Goal: Task Accomplishment & Management: Manage account settings

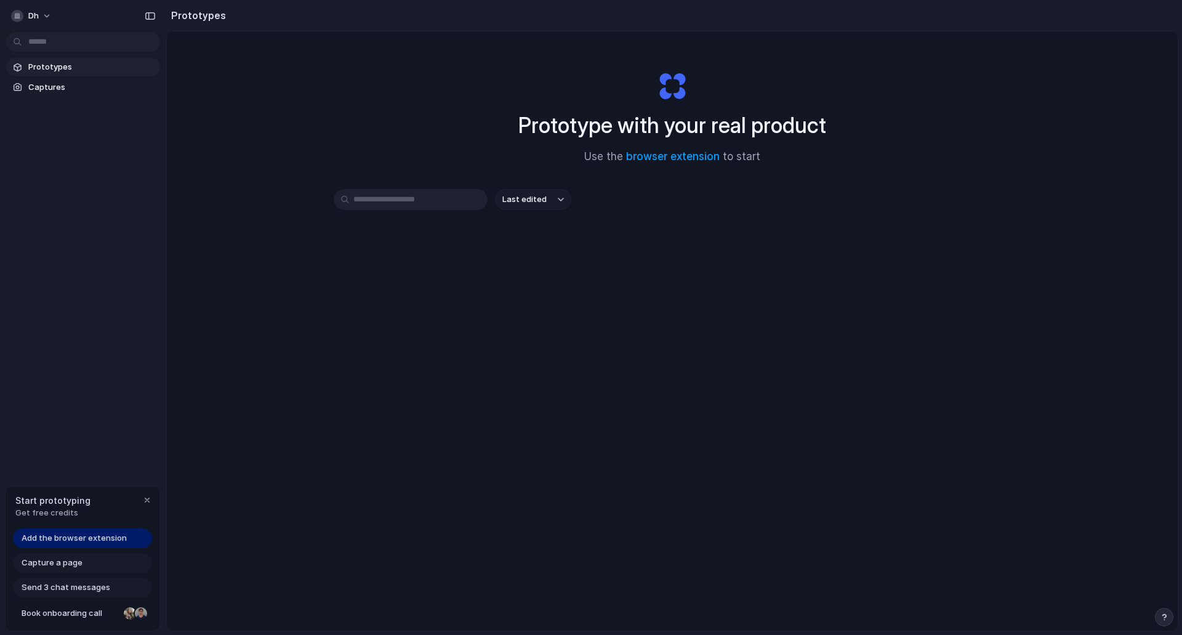
drag, startPoint x: 235, startPoint y: 360, endPoint x: 193, endPoint y: 217, distance: 149.3
click at [235, 358] on div "Prototype with your real product Use the browser extension to start Last edited" at bounding box center [672, 363] width 1011 height 664
click at [35, 15] on span "dh" at bounding box center [33, 16] width 10 height 12
drag, startPoint x: 54, startPoint y: 108, endPoint x: 63, endPoint y: 46, distance: 62.9
click at [63, 46] on ul "Settings Invite members Change theme Sign out" at bounding box center [59, 72] width 107 height 85
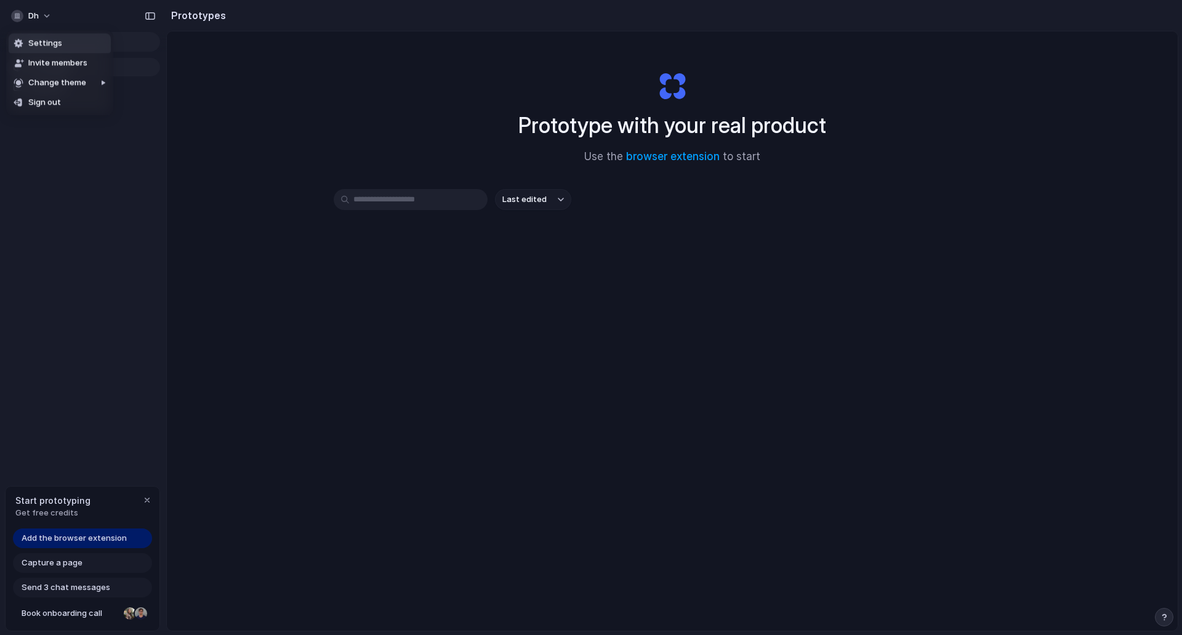
click at [63, 46] on li "Settings" at bounding box center [60, 43] width 102 height 20
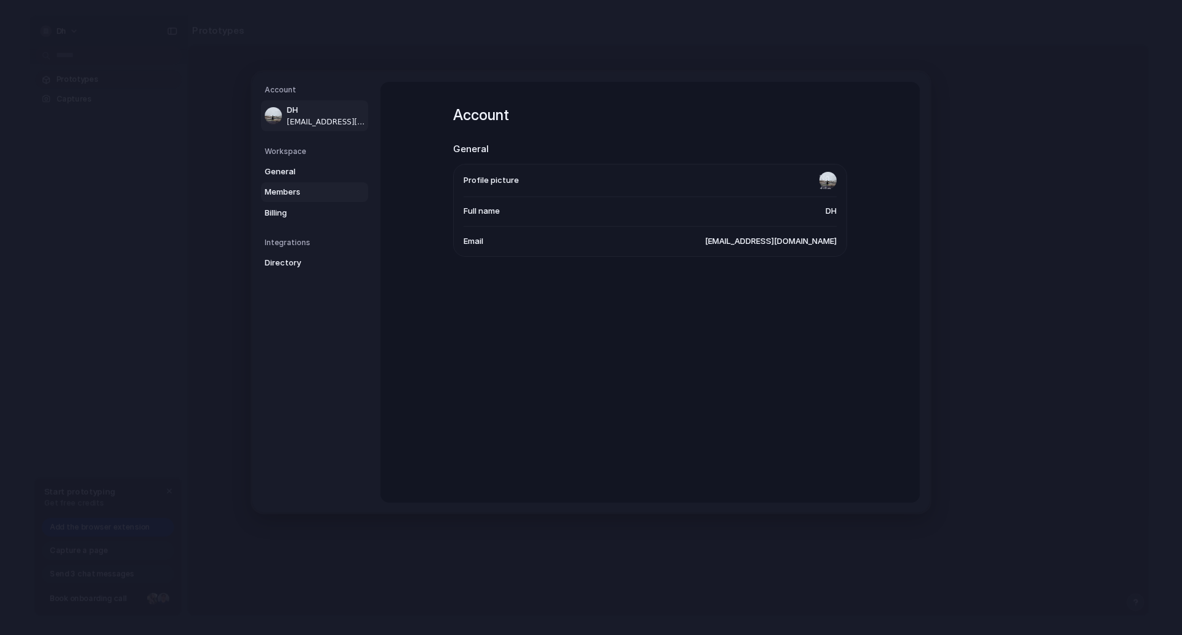
click at [296, 178] on link "General" at bounding box center [314, 171] width 107 height 20
click at [301, 198] on span "Members" at bounding box center [304, 192] width 79 height 12
click at [302, 177] on span "General" at bounding box center [304, 171] width 79 height 12
click at [296, 206] on span "Billing" at bounding box center [304, 212] width 79 height 12
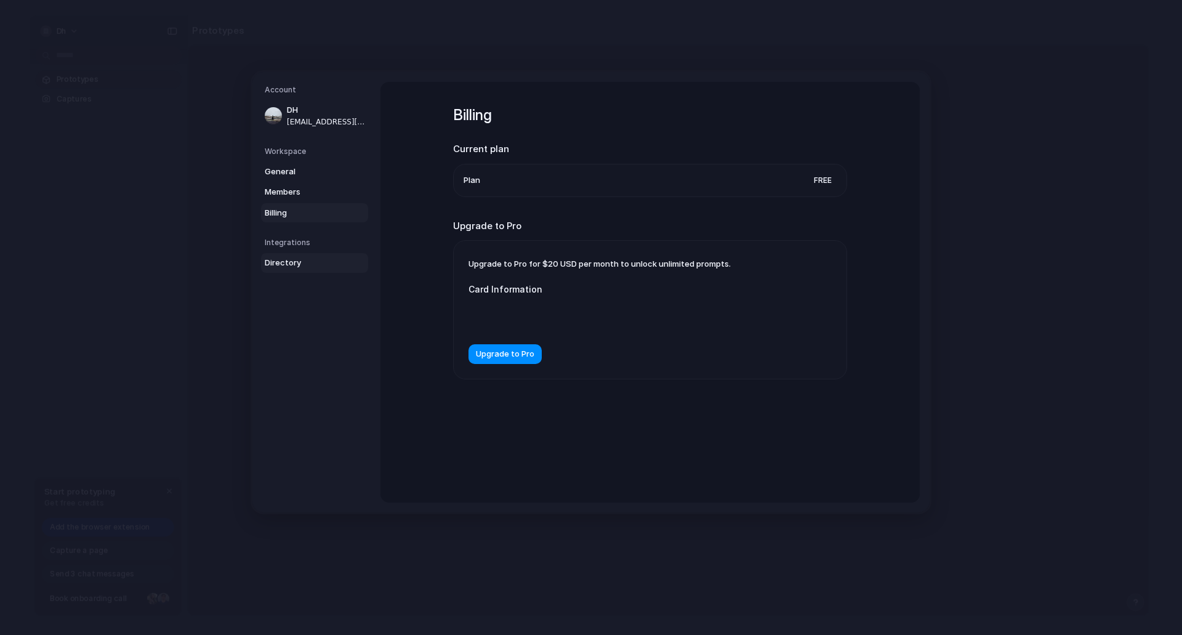
click at [288, 267] on span "Directory" at bounding box center [304, 263] width 79 height 12
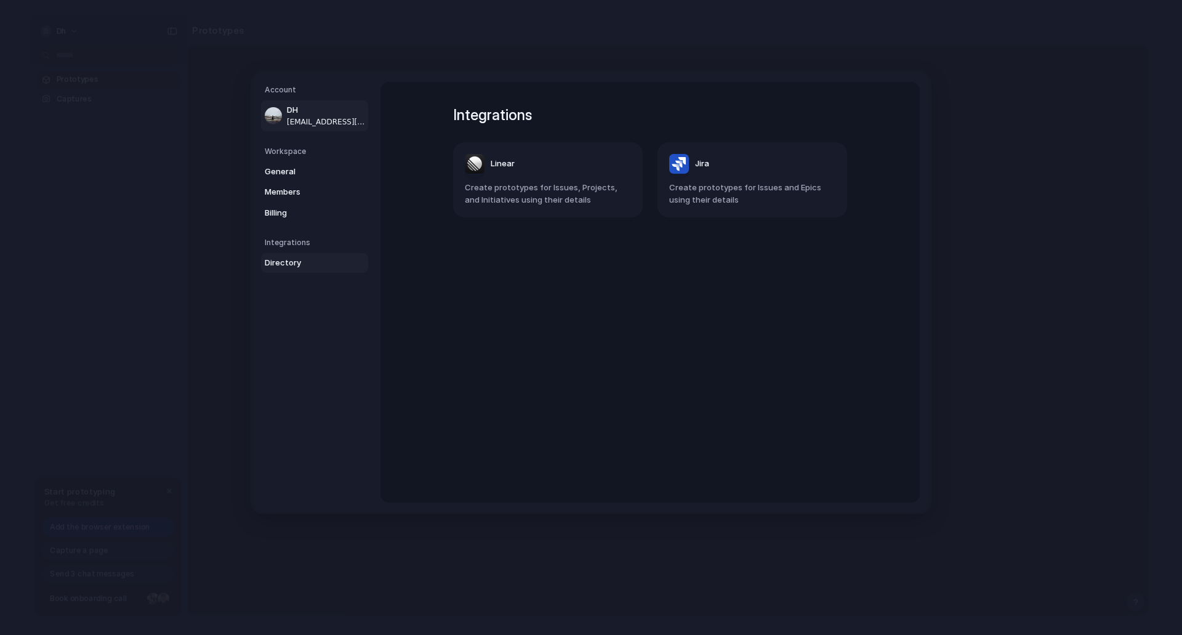
click at [286, 115] on link "DH [EMAIL_ADDRESS][DOMAIN_NAME]" at bounding box center [314, 115] width 107 height 31
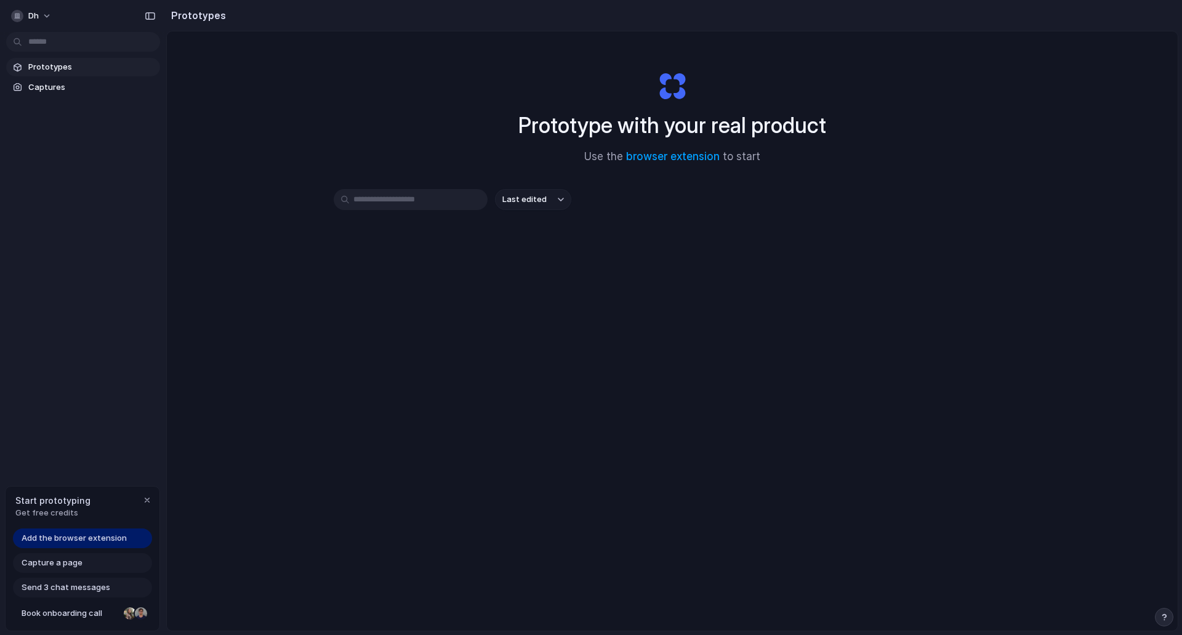
click at [155, 503] on div "Start prototyping Get free credits" at bounding box center [83, 506] width 154 height 40
click at [147, 498] on div "button" at bounding box center [147, 500] width 10 height 10
click at [47, 18] on button "dh" at bounding box center [32, 16] width 52 height 20
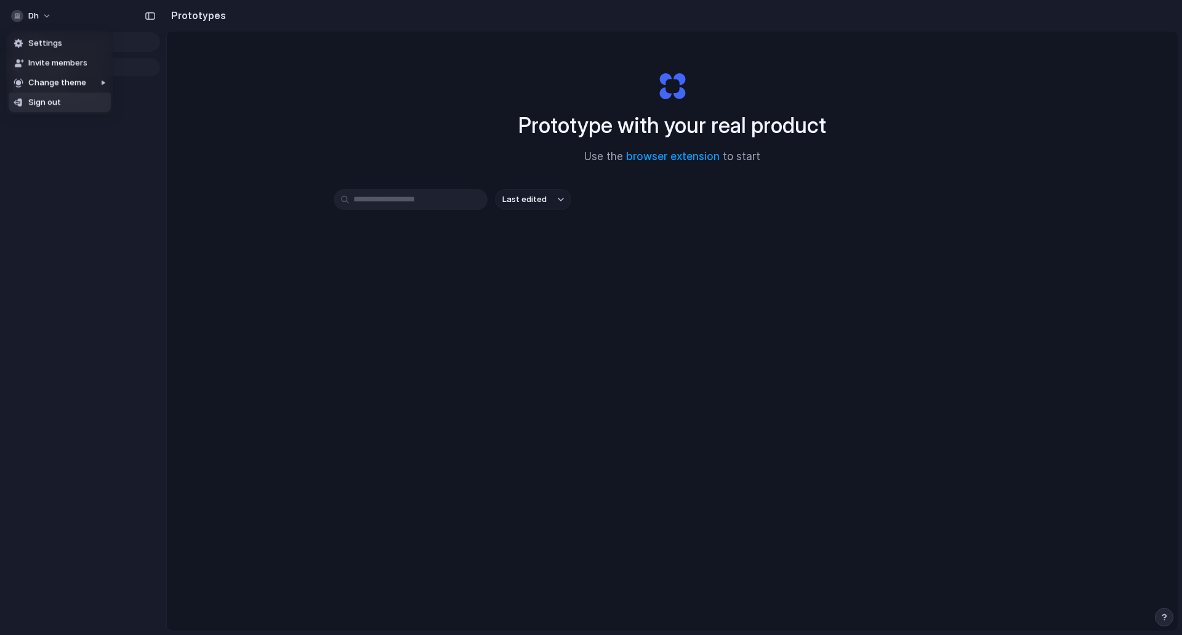
click at [72, 99] on li "Sign out" at bounding box center [60, 102] width 102 height 20
